Goal: Information Seeking & Learning: Learn about a topic

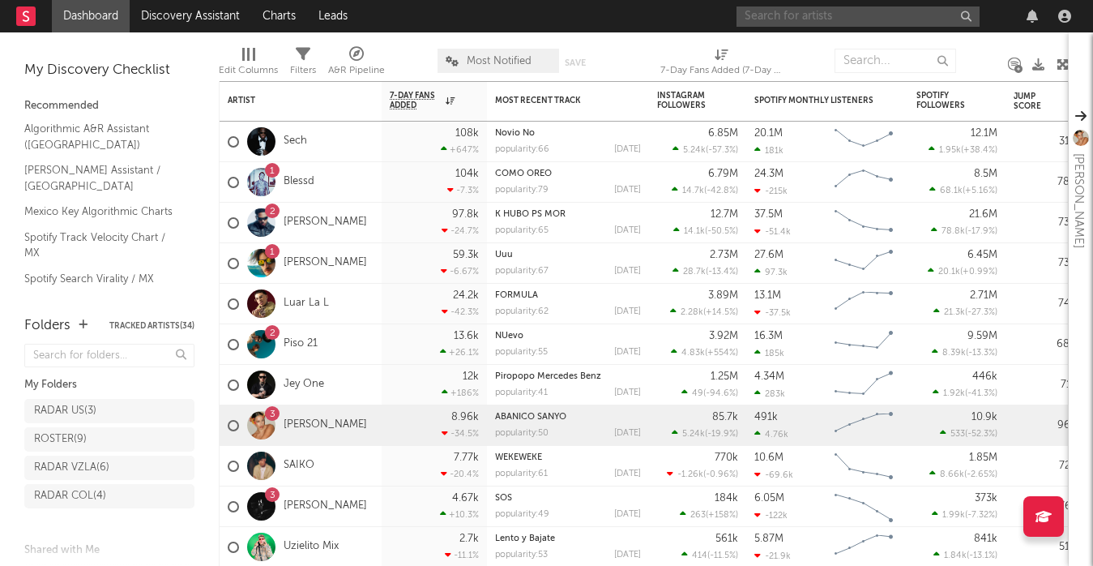
click at [791, 17] on input "text" at bounding box center [858, 16] width 243 height 20
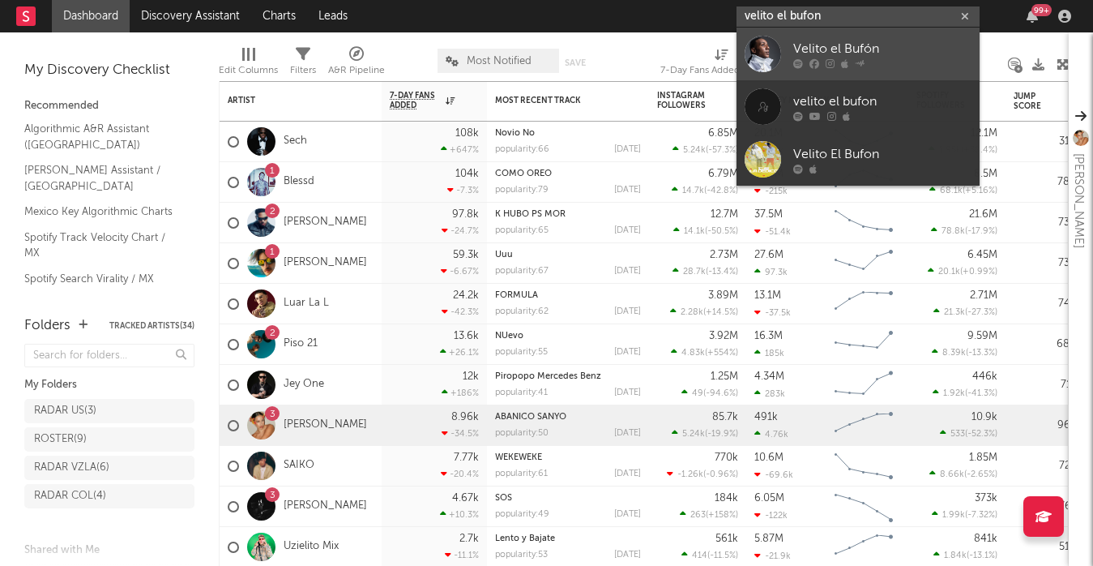
type input "velito el bufon"
click at [764, 55] on div at bounding box center [763, 54] width 36 height 36
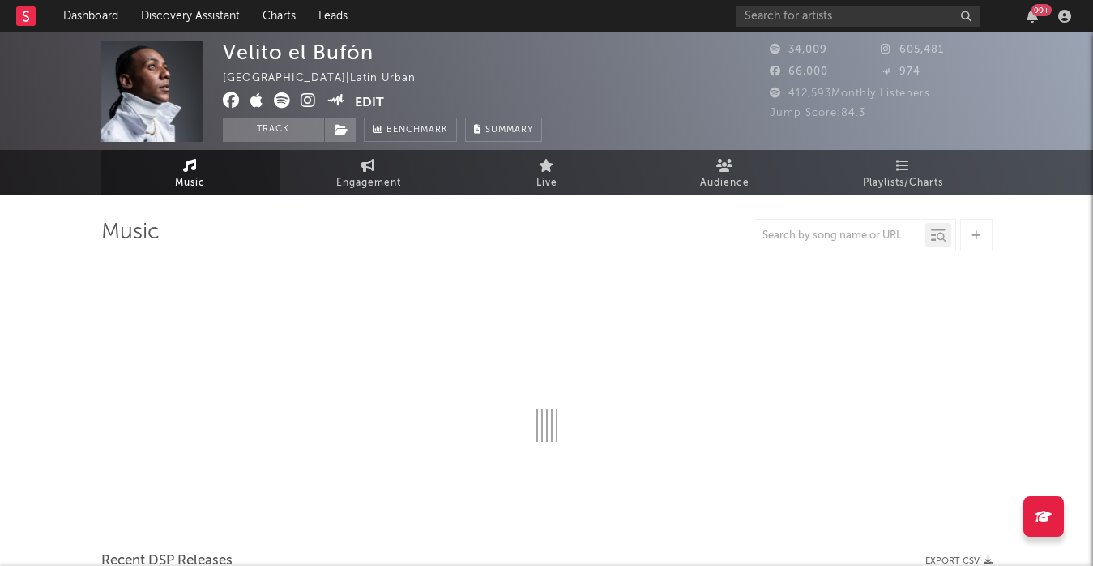
select select "6m"
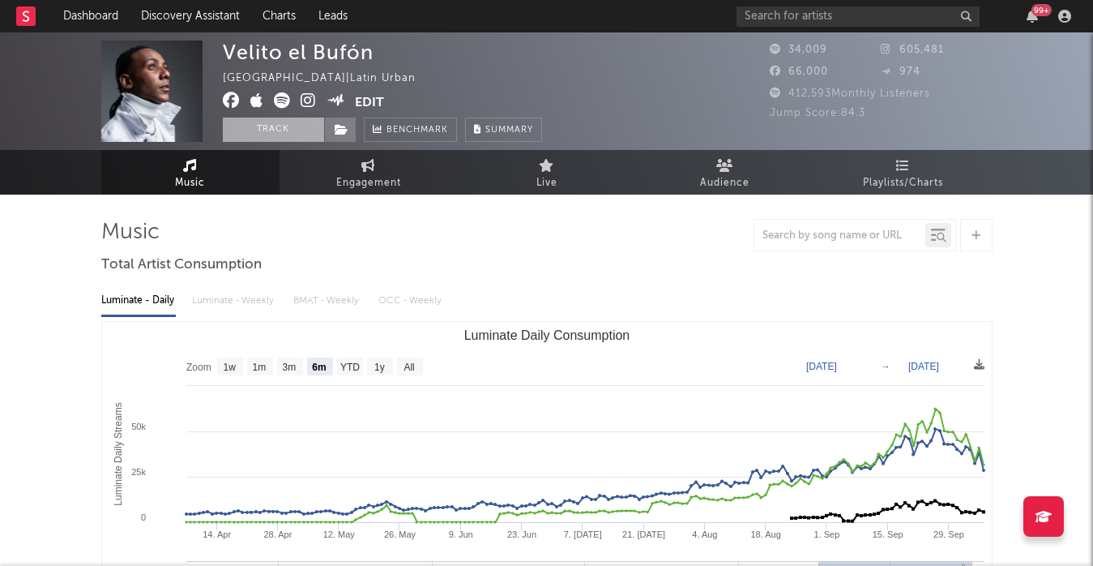
click at [276, 132] on button "Track" at bounding box center [273, 130] width 101 height 24
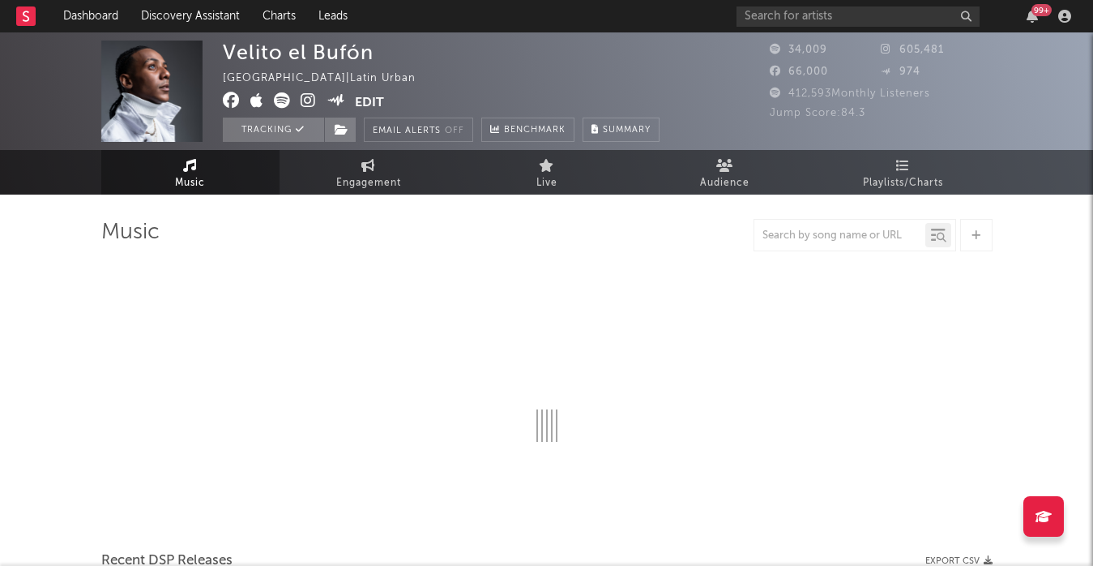
select select "6m"
